Goal: Navigation & Orientation: Find specific page/section

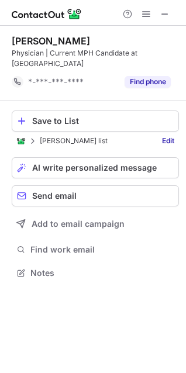
scroll to position [265, 186]
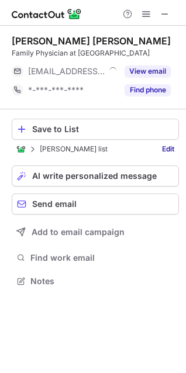
scroll to position [273, 186]
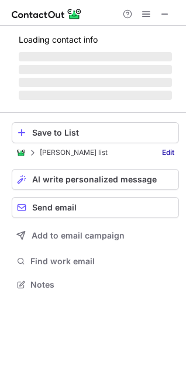
scroll to position [283, 186]
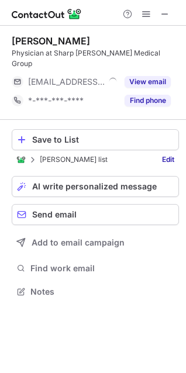
scroll to position [273, 186]
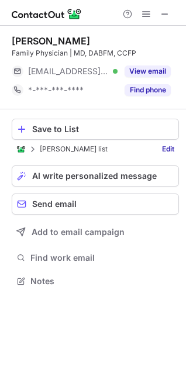
scroll to position [273, 186]
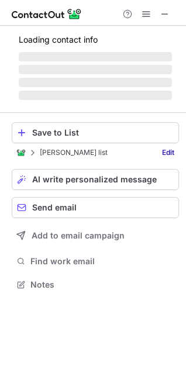
scroll to position [283, 186]
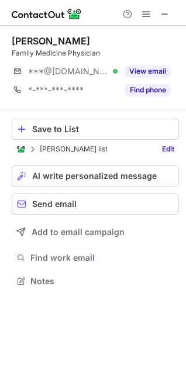
scroll to position [273, 186]
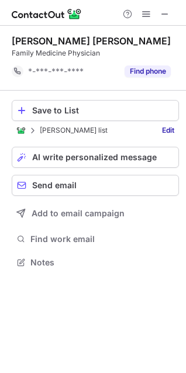
scroll to position [254, 186]
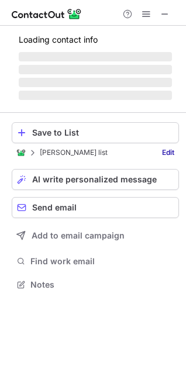
scroll to position [291, 186]
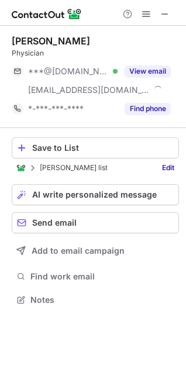
scroll to position [291, 186]
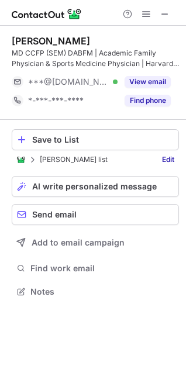
scroll to position [283, 186]
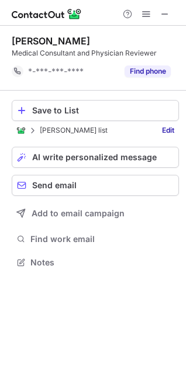
scroll to position [254, 186]
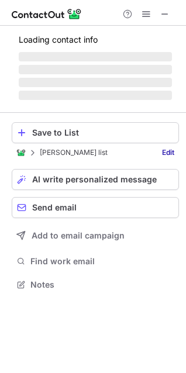
scroll to position [283, 186]
